Goal: Navigation & Orientation: Find specific page/section

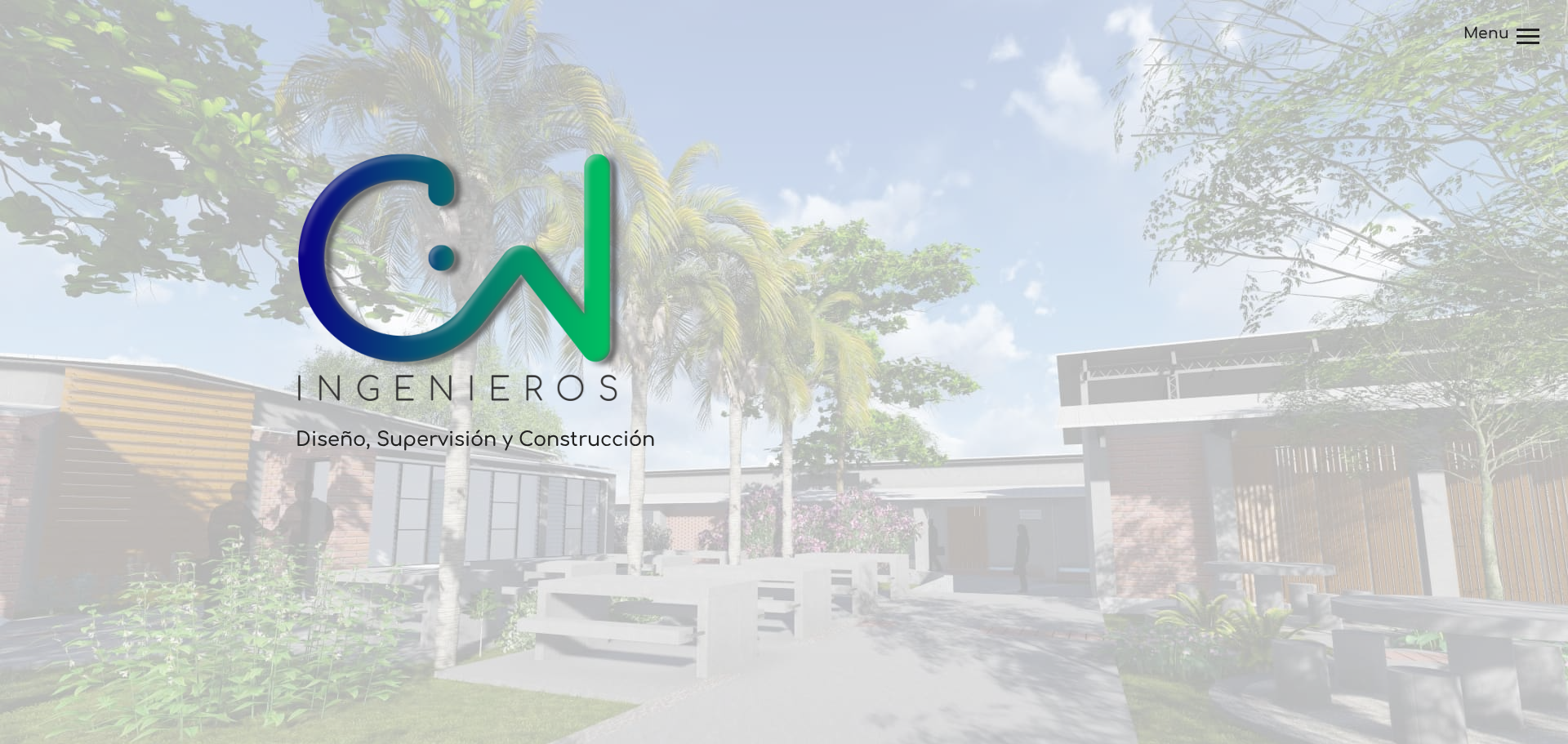
click at [1538, 34] on div at bounding box center [1528, 38] width 23 height 19
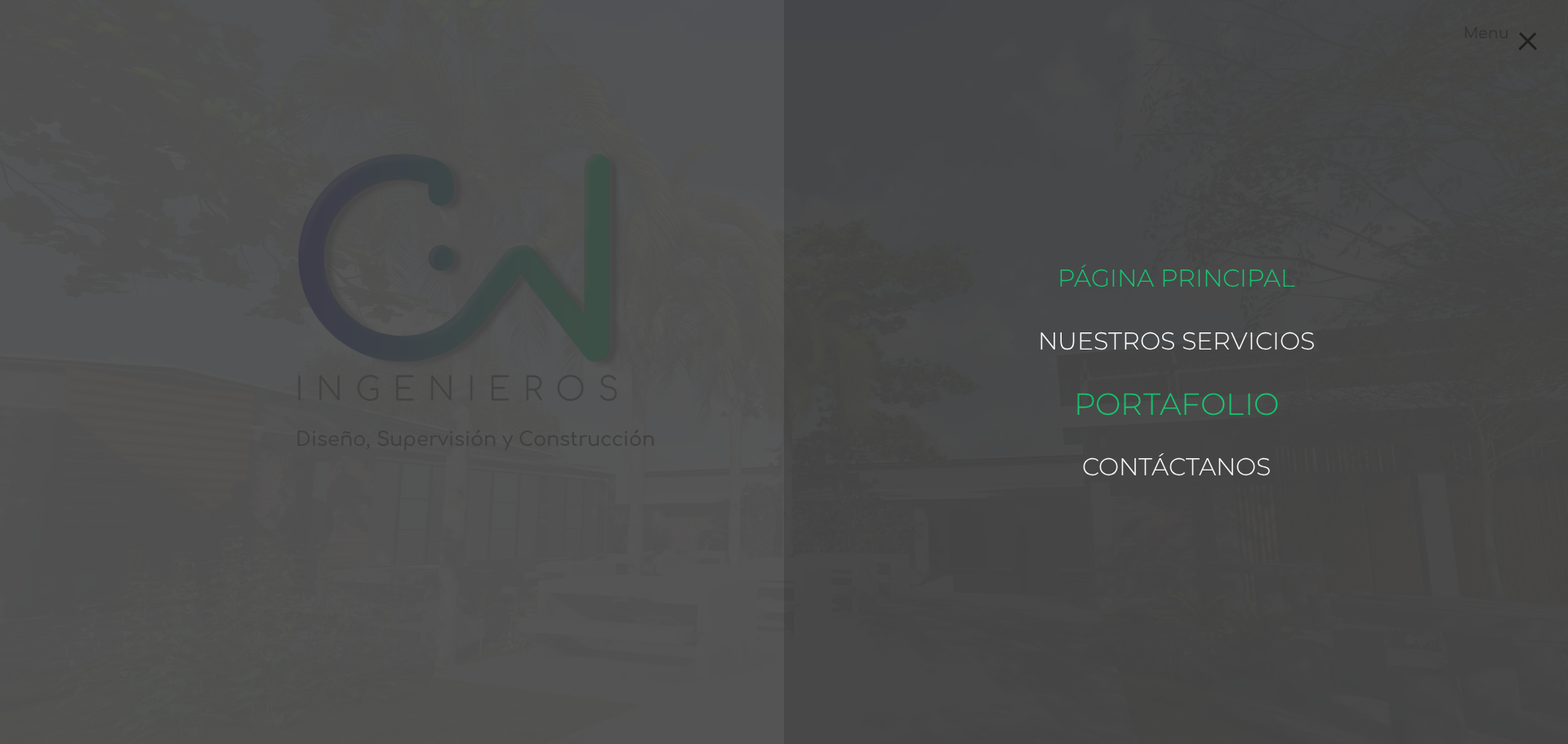
click at [1140, 407] on link "Portafolio" at bounding box center [1175, 403] width 205 height 79
click at [1199, 331] on link "Nuestros Servicios" at bounding box center [1176, 341] width 347 height 79
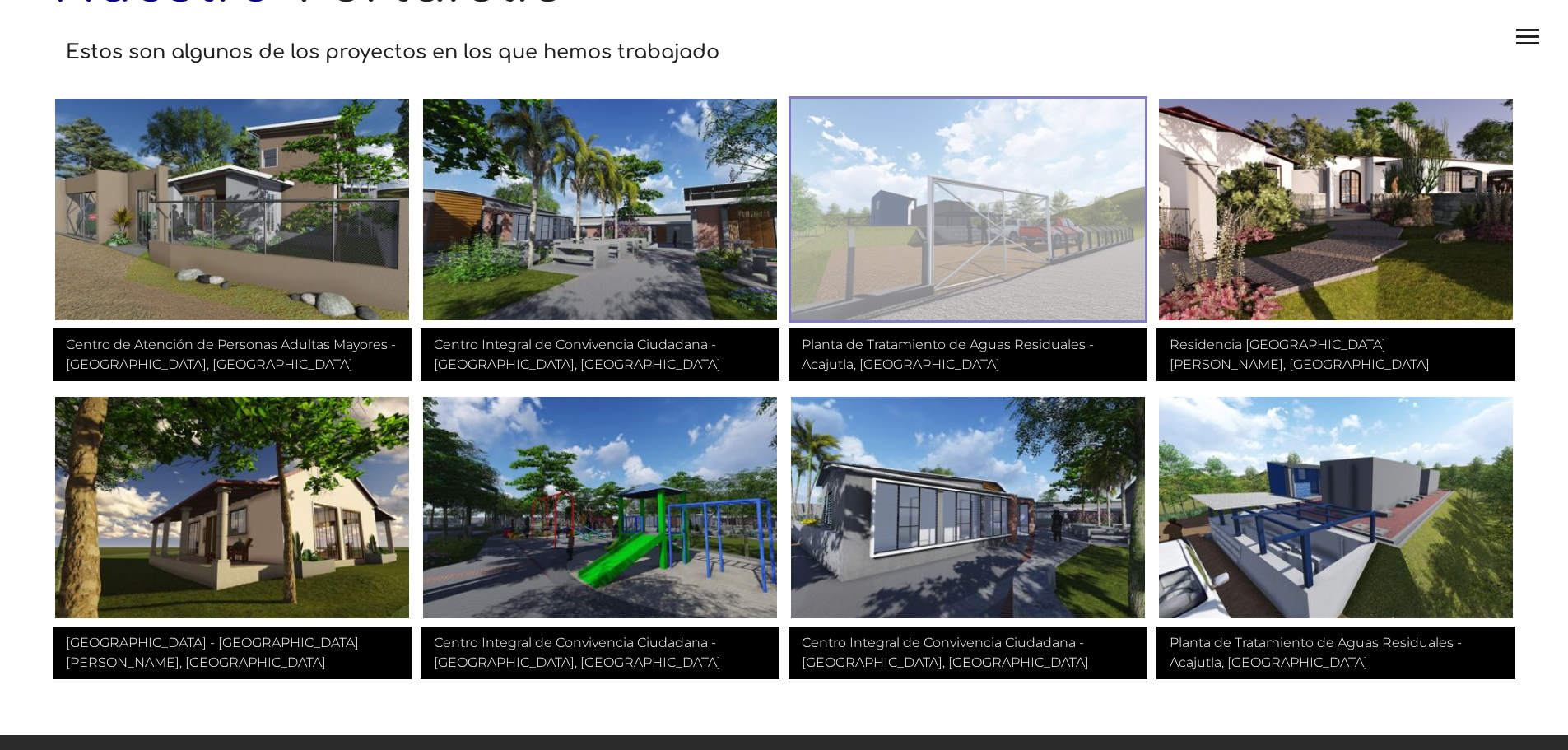
scroll to position [186, 0]
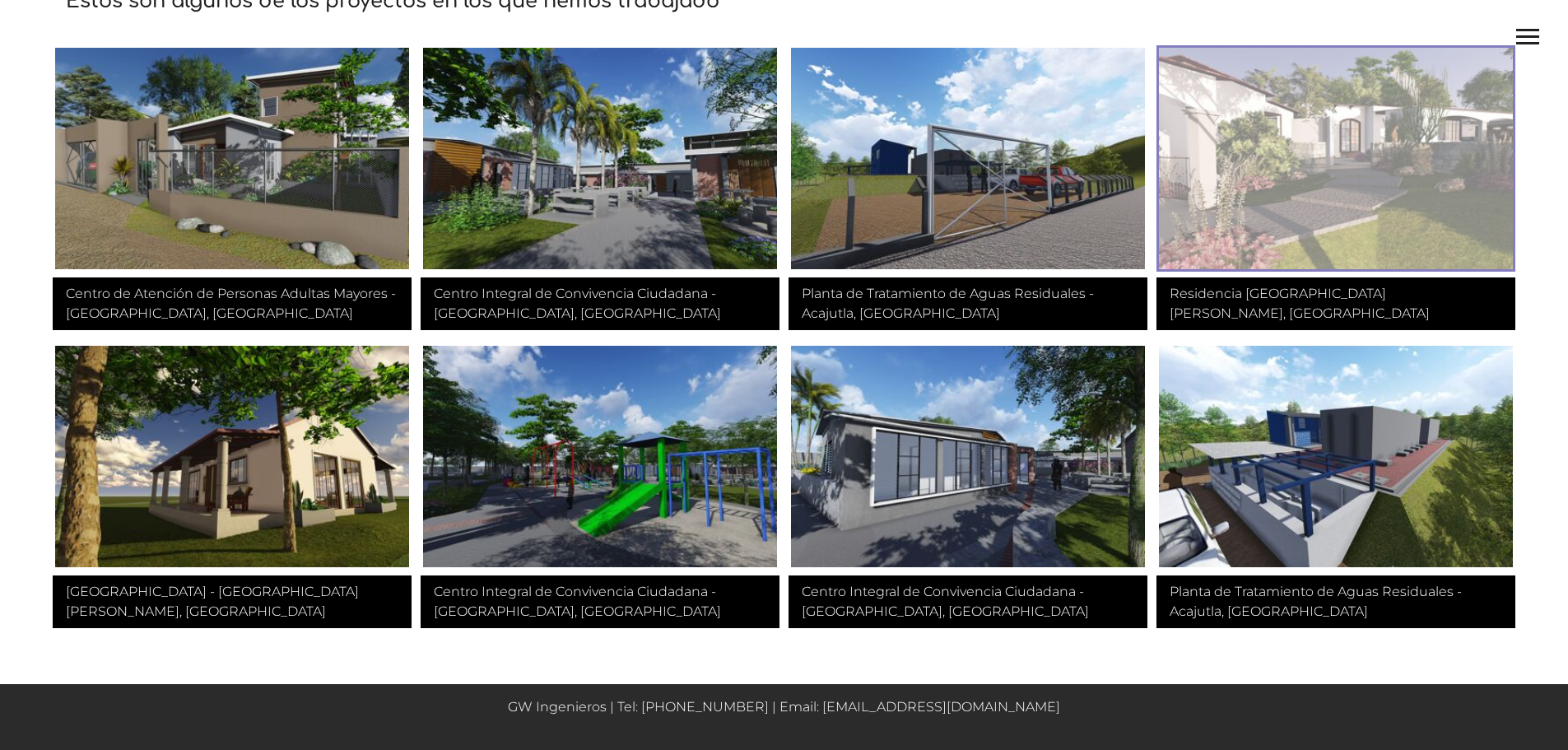
click at [1446, 191] on img at bounding box center [1336, 159] width 359 height 226
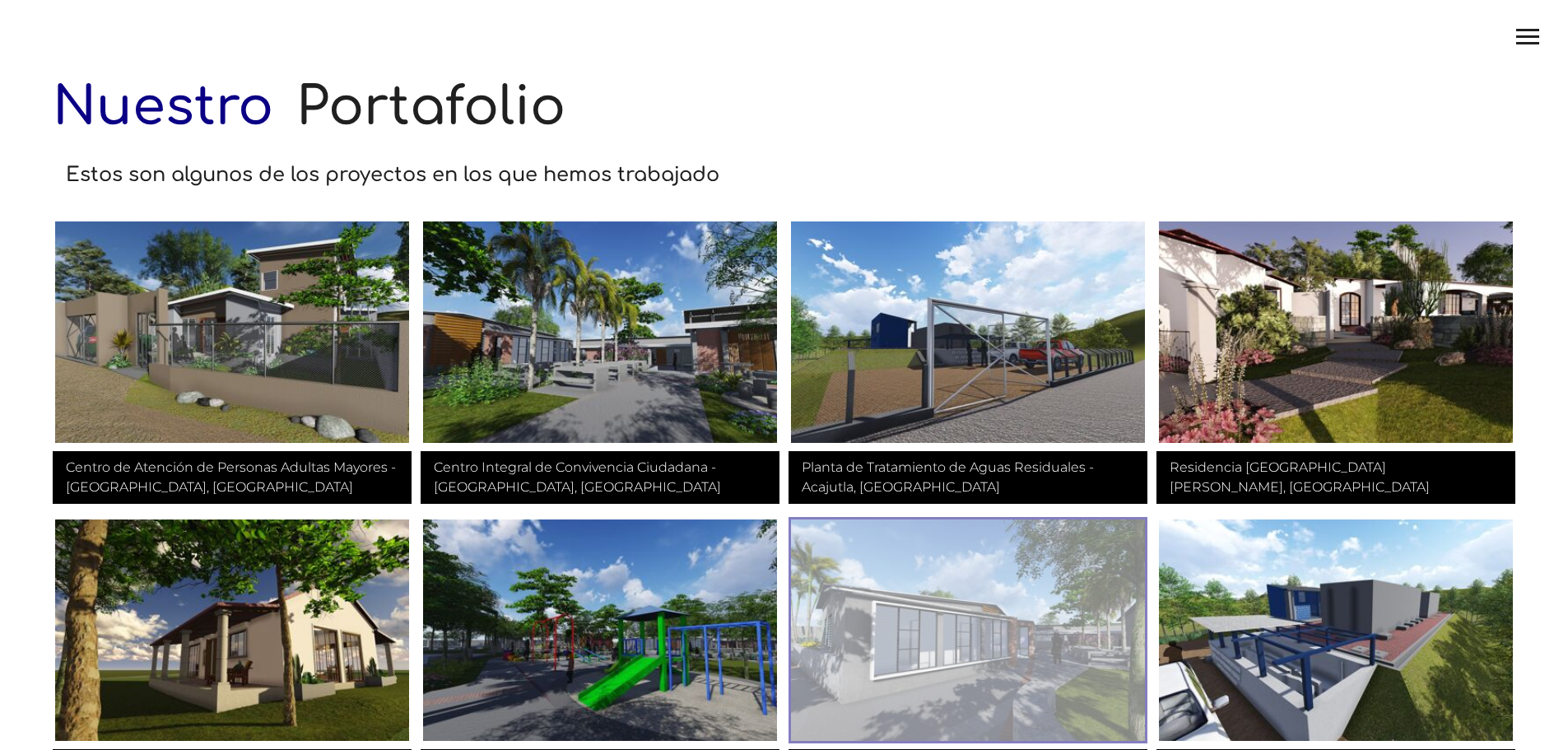
scroll to position [0, 0]
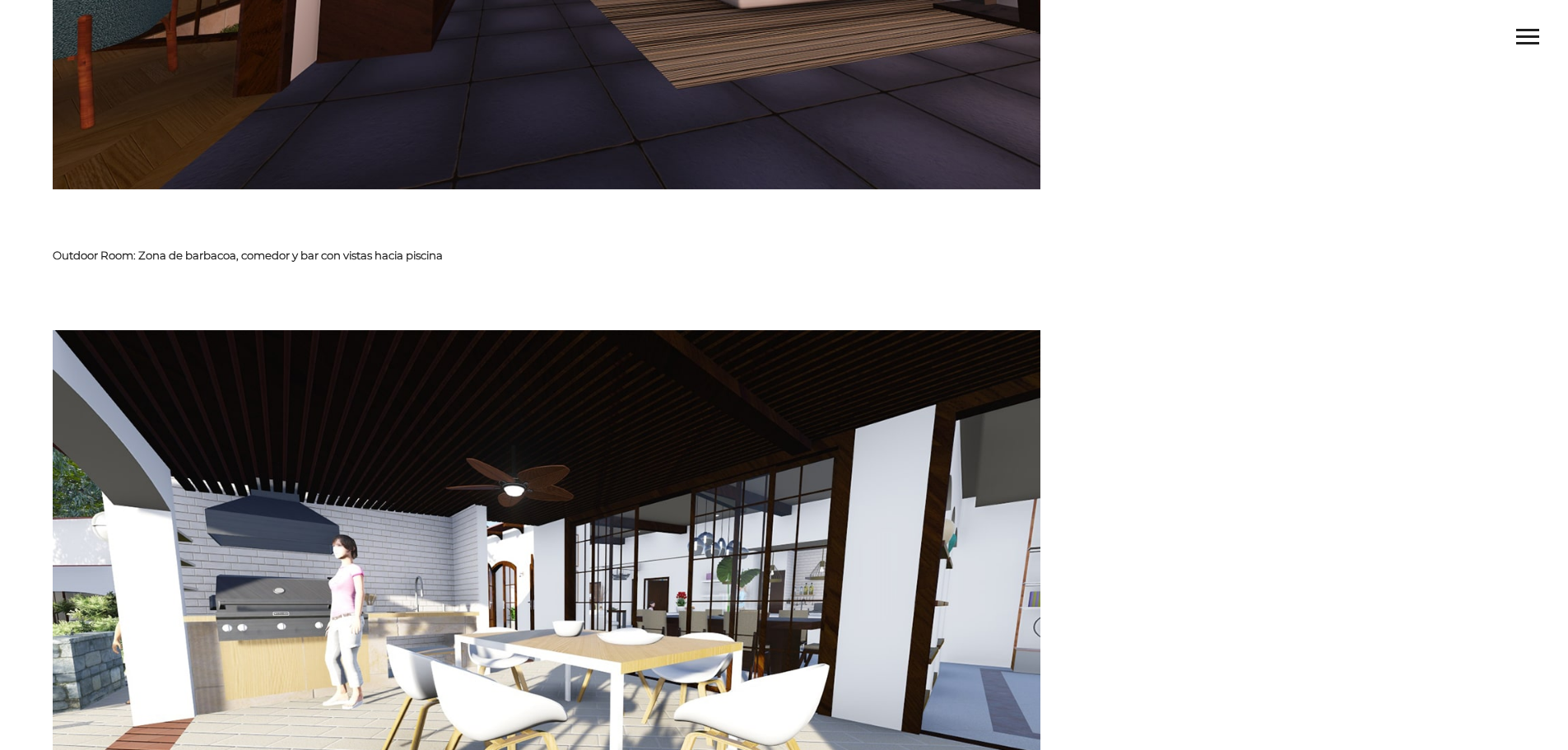
scroll to position [4257, 0]
